Goal: Task Accomplishment & Management: Manage account settings

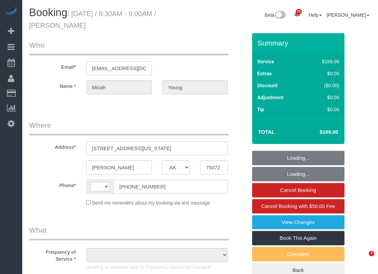
select select "[GEOGRAPHIC_DATA]"
select select "object:1222"
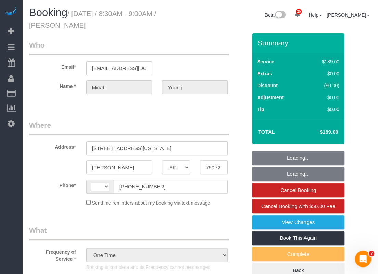
select select "string:[GEOGRAPHIC_DATA]"
select select "string:fspay-3a629f40-69df-44c4-924e-8672184238a3"
select select "object:1497"
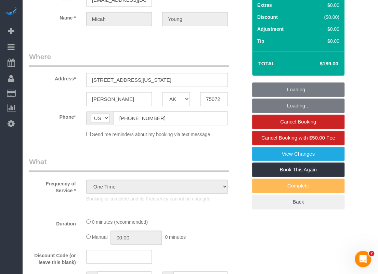
select select "3"
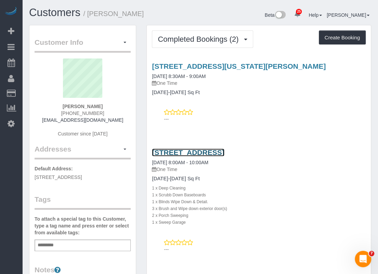
click at [198, 153] on link "[STREET_ADDRESS]" at bounding box center [188, 152] width 72 height 8
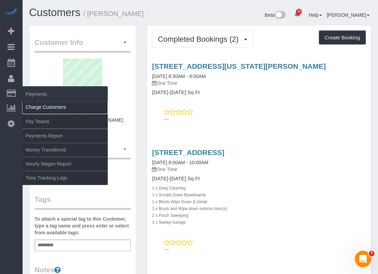
click at [40, 107] on link "Charge Customers" at bounding box center [64, 107] width 85 height 14
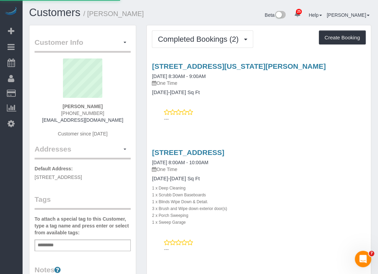
select select
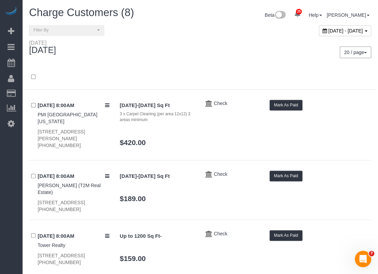
click at [328, 30] on span "[DATE] - [DATE]" at bounding box center [345, 30] width 35 height 5
type input "**********"
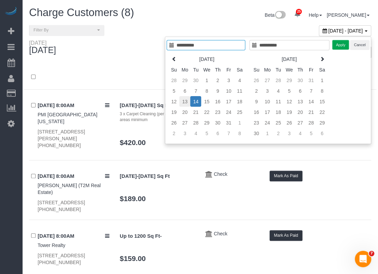
type input "**********"
click at [186, 101] on td "13" at bounding box center [184, 101] width 11 height 11
type input "**********"
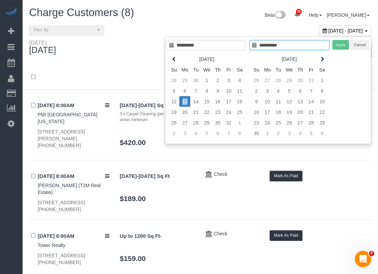
click at [186, 101] on td "13" at bounding box center [184, 101] width 11 height 11
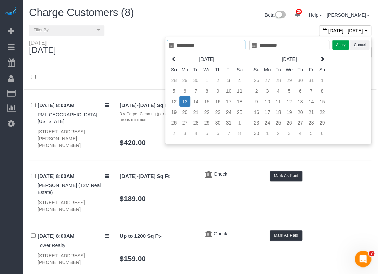
type input "**********"
click at [342, 45] on button "Apply" at bounding box center [340, 45] width 17 height 10
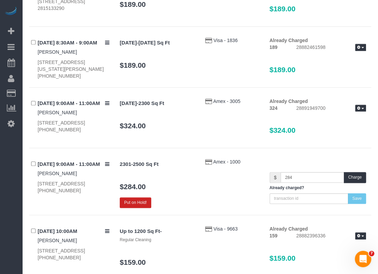
scroll to position [154, 0]
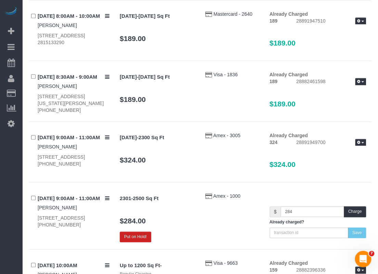
drag, startPoint x: 37, startPoint y: 93, endPoint x: 80, endPoint y: 101, distance: 43.8
click at [80, 101] on div "10/13/2025 8:30AM - 9:00AM Micah Young 575 S Virginia Hills Dr, 403, Mckinney, …" at bounding box center [71, 92] width 85 height 42
copy div "[STREET_ADDRESS][US_STATE][PERSON_NAME]"
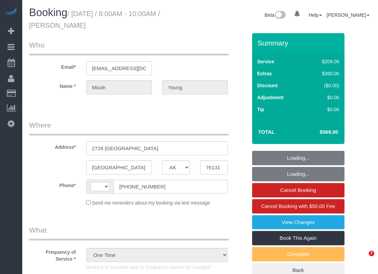
select select "[GEOGRAPHIC_DATA]"
select select "object:559"
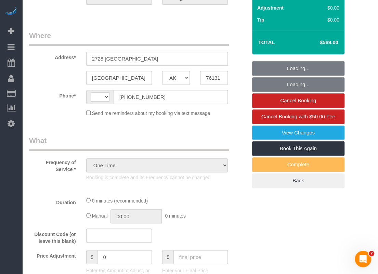
select select "string:[GEOGRAPHIC_DATA]"
select select "string:fspay-0307f76a-6c36-43ee-8324-759de43fed8f"
select select "3"
select select "spot1"
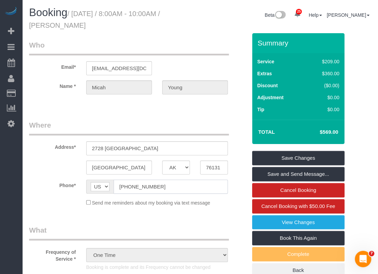
click at [164, 188] on input "[PHONE_NUMBER]" at bounding box center [170, 186] width 114 height 14
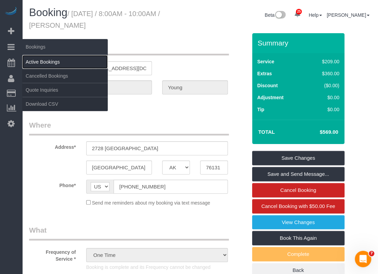
click at [38, 59] on link "Active Bookings" at bounding box center [64, 62] width 85 height 14
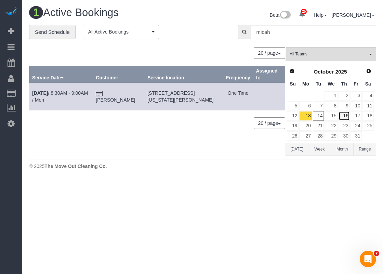
click at [348, 115] on link "16" at bounding box center [343, 115] width 11 height 9
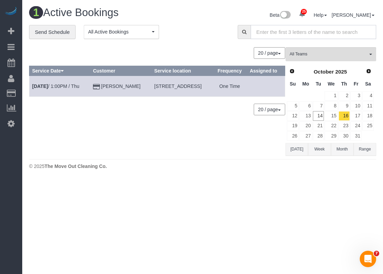
click at [345, 35] on input "text" at bounding box center [312, 32] width 125 height 14
paste input "23910 N Line Camp"
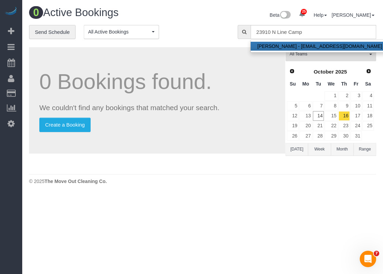
click at [342, 44] on link "Joslyn Burrows - jburrows@phyllisbrowning.com" at bounding box center [319, 46] width 138 height 9
type input "jburrows@phyllisbrowning.com"
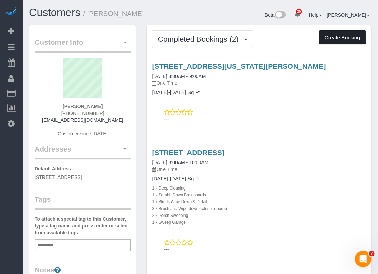
click at [356, 39] on button "Create Booking" at bounding box center [341, 37] width 47 height 14
select select "[GEOGRAPHIC_DATA]"
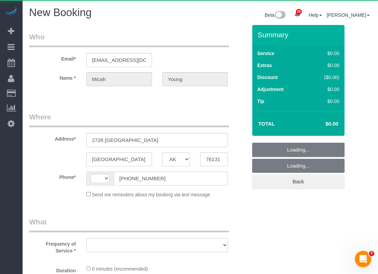
select select "string:[GEOGRAPHIC_DATA]"
select select "string:fspay-3a629f40-69df-44c4-924e-8672184238a3"
select select "3"
select select "object:1141"
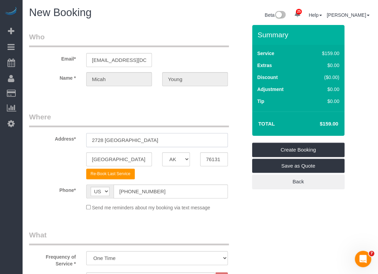
drag, startPoint x: 142, startPoint y: 140, endPoint x: 60, endPoint y: 139, distance: 82.0
click at [60, 139] on div "Address* [STREET_ADDRESS]" at bounding box center [138, 129] width 228 height 35
paste input "[STREET_ADDRESS][US_STATE][PERSON_NAME]"
drag, startPoint x: 153, startPoint y: 140, endPoint x: 254, endPoint y: 141, distance: 101.5
click at [254, 25] on form "Who Email* [EMAIL_ADDRESS][DOMAIN_NAME] Name * [GEOGRAPHIC_DATA][PERSON_NAME] W…" at bounding box center [200, 25] width 342 height 0
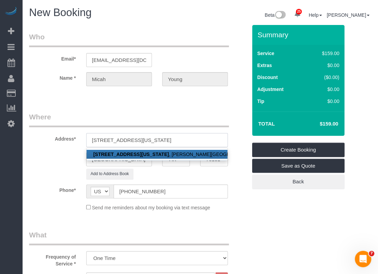
type input "[STREET_ADDRESS][US_STATE]"
click at [160, 153] on link "[STREET_ADDRESS][US_STATE][PERSON_NAME]" at bounding box center [156, 154] width 141 height 9
type input "[PERSON_NAME]"
type input "75072"
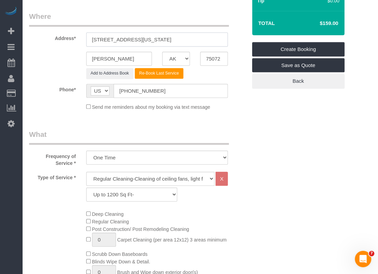
scroll to position [102, 0]
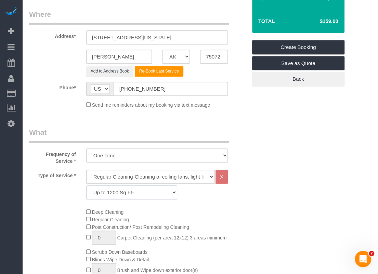
click at [115, 190] on select "Up to 1200 Sq Ft- [DATE]-[DATE] Sq Ft [DATE]-[DATE] Sq Ft [DATE]-[DATE] Sq Ft […" at bounding box center [131, 192] width 91 height 14
select select "60"
click at [86, 185] on select "Up to 1200 Sq Ft- [DATE]-[DATE] Sq Ft [DATE]-[DATE] Sq Ft [DATE]-[DATE] Sq Ft […" at bounding box center [131, 192] width 91 height 14
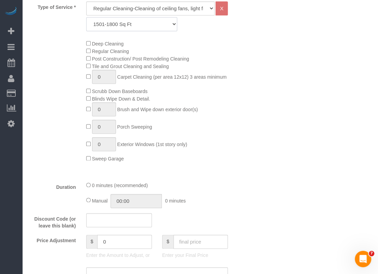
scroll to position [376, 0]
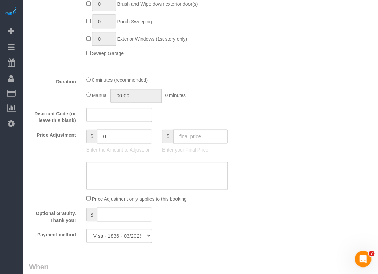
click at [275, 168] on div "Who Email* [EMAIL_ADDRESS][DOMAIN_NAME] Name * [GEOGRAPHIC_DATA][PERSON_NAME] W…" at bounding box center [200, 97] width 342 height 897
drag, startPoint x: 96, startPoint y: 124, endPoint x: 77, endPoint y: 121, distance: 18.8
click at [77, 121] on fieldset "What Frequency of Service * One Time Type of Service * Regular Cleaning-Cleanin…" at bounding box center [138, 51] width 218 height 394
type input "0"
type input "-159"
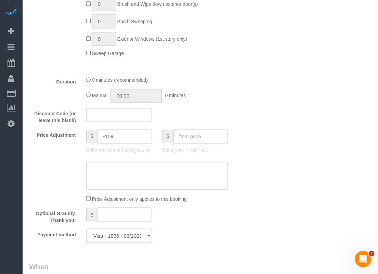
click at [175, 181] on textarea at bounding box center [156, 176] width 141 height 28
type textarea "$30 travel fee for cleaning done on 10/13"
click at [118, 237] on select "Visa - 1836 - 03/2026 Visa - 1836 - 03/2026 (Default) Add Credit Card ─────────…" at bounding box center [119, 235] width 66 height 14
click at [220, 243] on fieldset "What Frequency of Service * One Time Type of Service * Regular Cleaning-Cleanin…" at bounding box center [138, 51] width 218 height 394
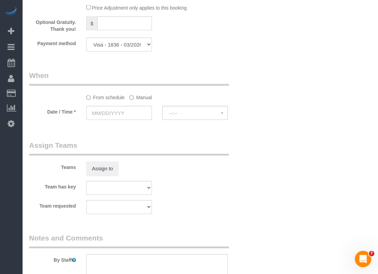
scroll to position [581, 0]
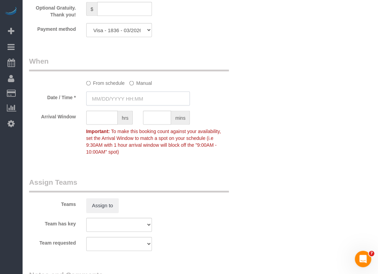
click at [131, 97] on input "text" at bounding box center [138, 99] width 104 height 14
type input "[DATE] 8:00AM"
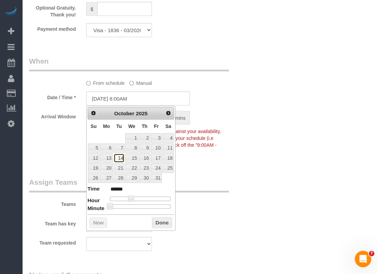
click at [119, 160] on link "14" at bounding box center [118, 157] width 11 height 9
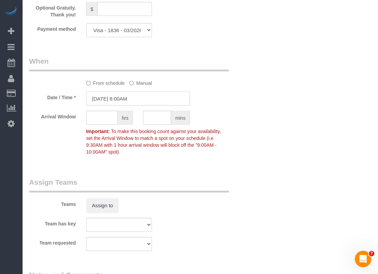
click at [146, 98] on input "[DATE] 8:00AM" at bounding box center [138, 99] width 104 height 14
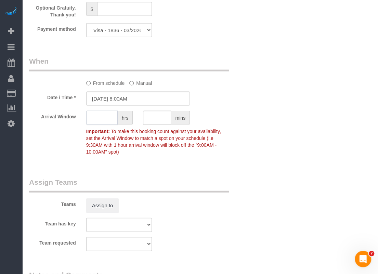
click at [105, 121] on input "text" at bounding box center [101, 118] width 31 height 14
type input "1"
click at [245, 148] on div "Arrival Window 1 hrs mins 8:00AM - 9:00AM Important: To make this booking count…" at bounding box center [138, 134] width 228 height 47
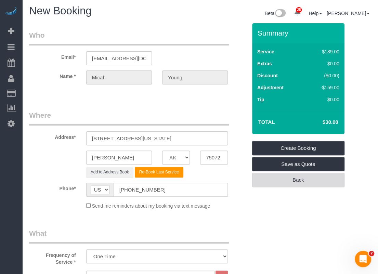
scroll to position [0, 0]
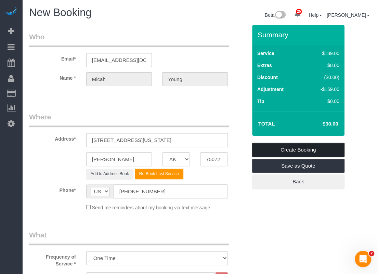
click at [301, 147] on link "Create Booking" at bounding box center [298, 149] width 92 height 14
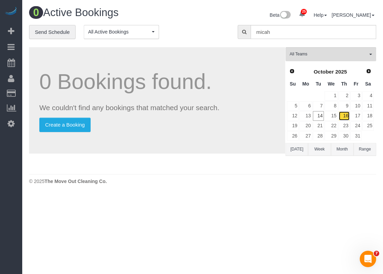
click at [345, 114] on link "16" at bounding box center [343, 115] width 11 height 9
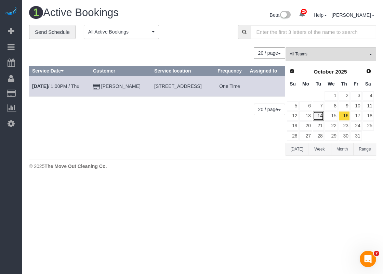
click at [319, 116] on link "14" at bounding box center [318, 115] width 11 height 9
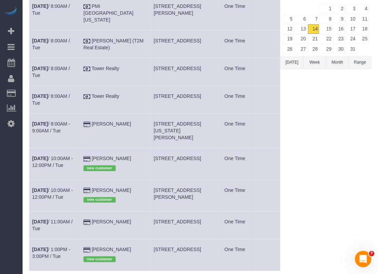
scroll to position [102, 0]
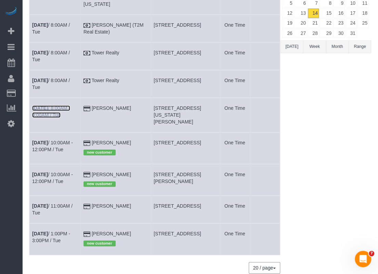
click at [65, 105] on link "[DATE] 8:00AM - 9:00AM / Tue" at bounding box center [51, 111] width 38 height 12
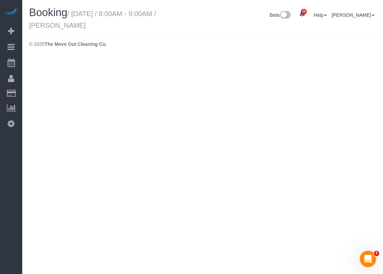
select select "[GEOGRAPHIC_DATA]"
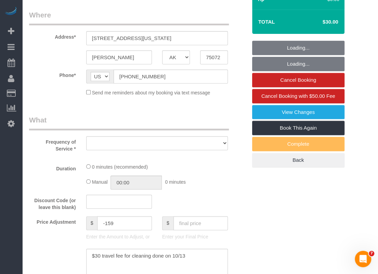
select select "object:1734"
select select "string:fspay-3a629f40-69df-44c4-924e-8672184238a3"
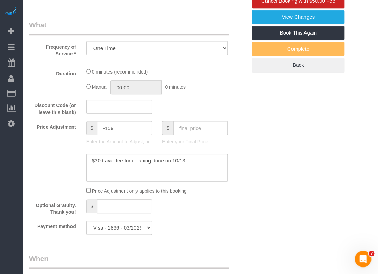
select select "object:1821"
select select "3"
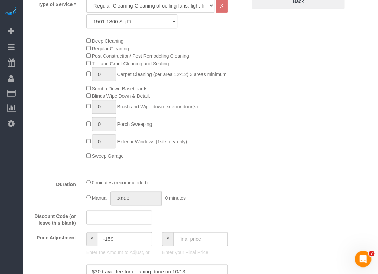
scroll to position [307, 0]
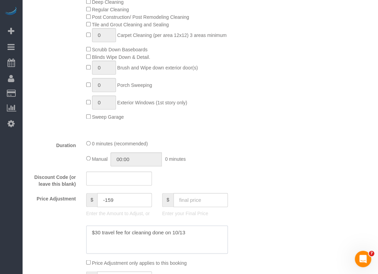
drag, startPoint x: 193, startPoint y: 232, endPoint x: 76, endPoint y: 231, distance: 117.2
click at [76, 231] on div at bounding box center [138, 239] width 228 height 28
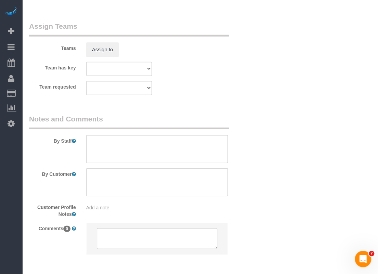
scroll to position [761, 0]
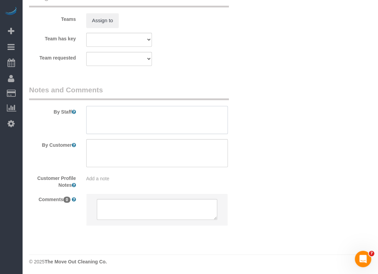
click at [172, 125] on textarea at bounding box center [156, 120] width 141 height 28
paste textarea "$30 travel fee for cleaning done on 10/13"
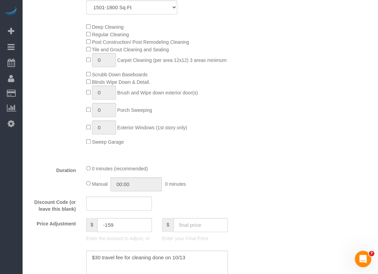
scroll to position [78, 0]
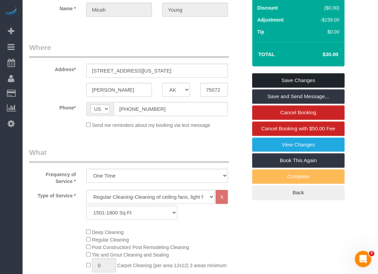
type textarea "$30 travel fee for cleaning done on 10/13"
click at [306, 80] on link "Save Changes" at bounding box center [298, 80] width 92 height 14
